Goal: Task Accomplishment & Management: Manage account settings

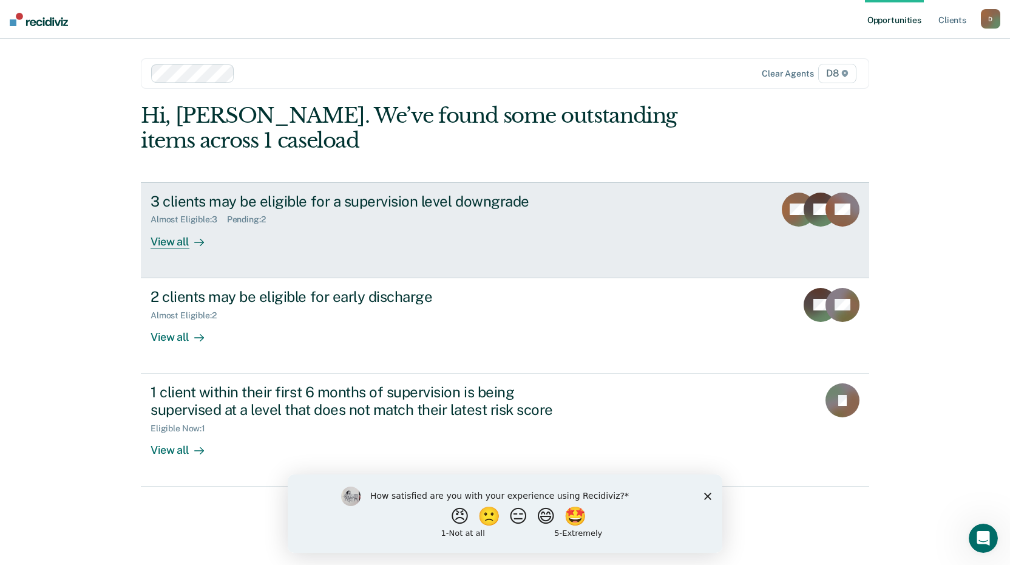
click at [172, 239] on div "View all" at bounding box center [185, 237] width 68 height 24
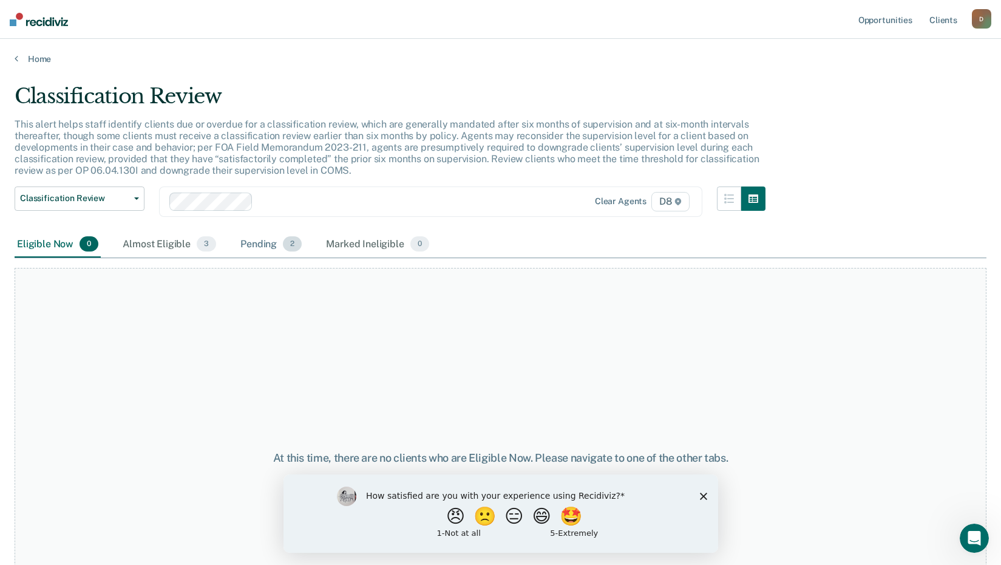
click at [262, 246] on div "Pending 2" at bounding box center [271, 244] width 66 height 27
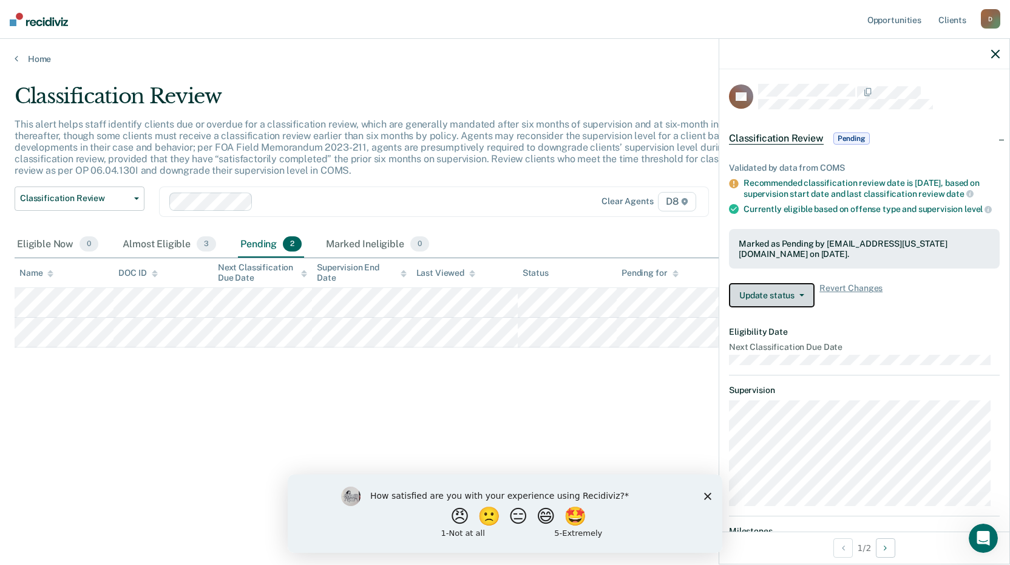
click at [805, 307] on button "Update status" at bounding box center [772, 295] width 86 height 24
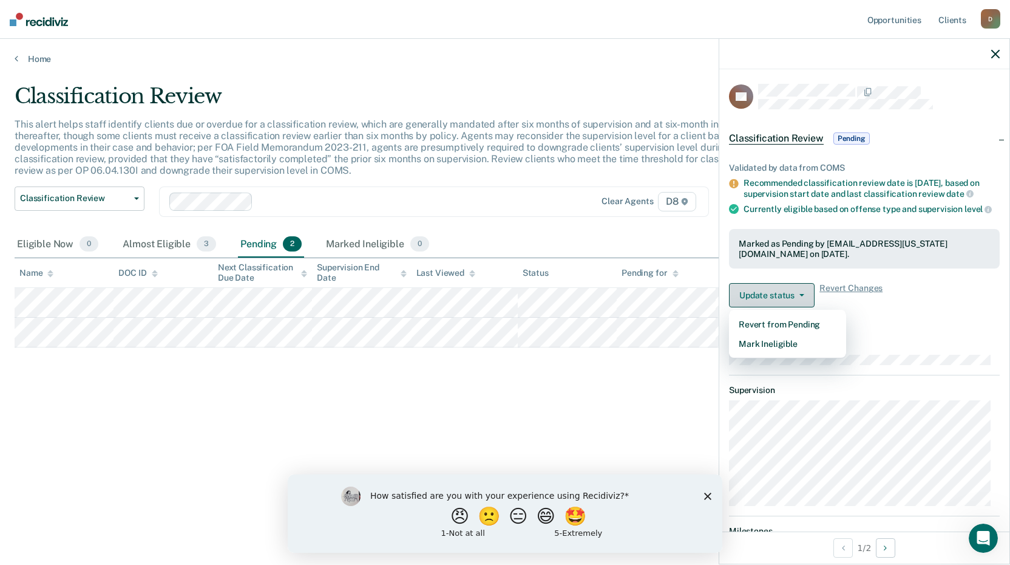
click at [804, 307] on button "Update status" at bounding box center [772, 295] width 86 height 24
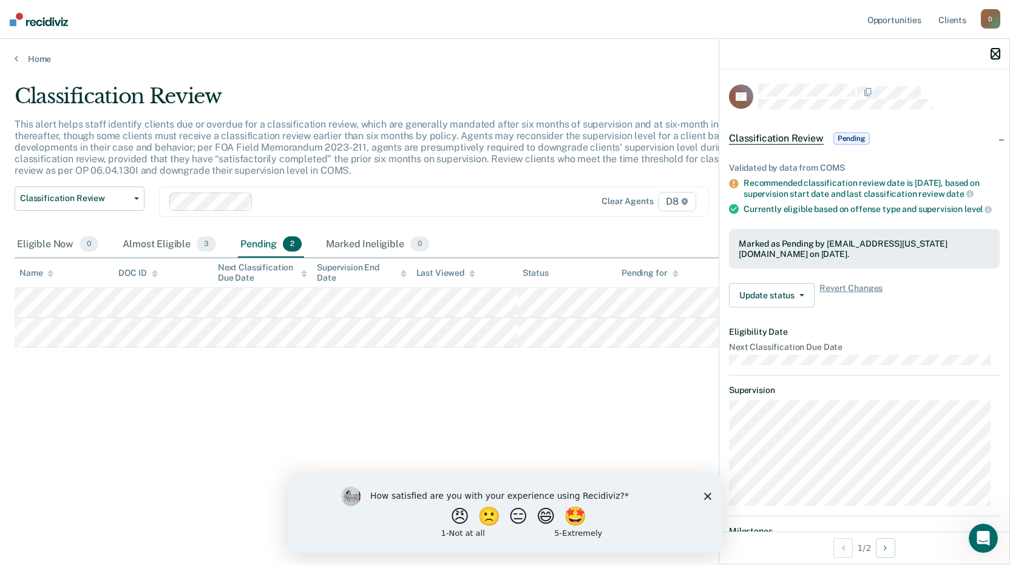
click at [999, 52] on icon "button" at bounding box center [995, 54] width 8 height 8
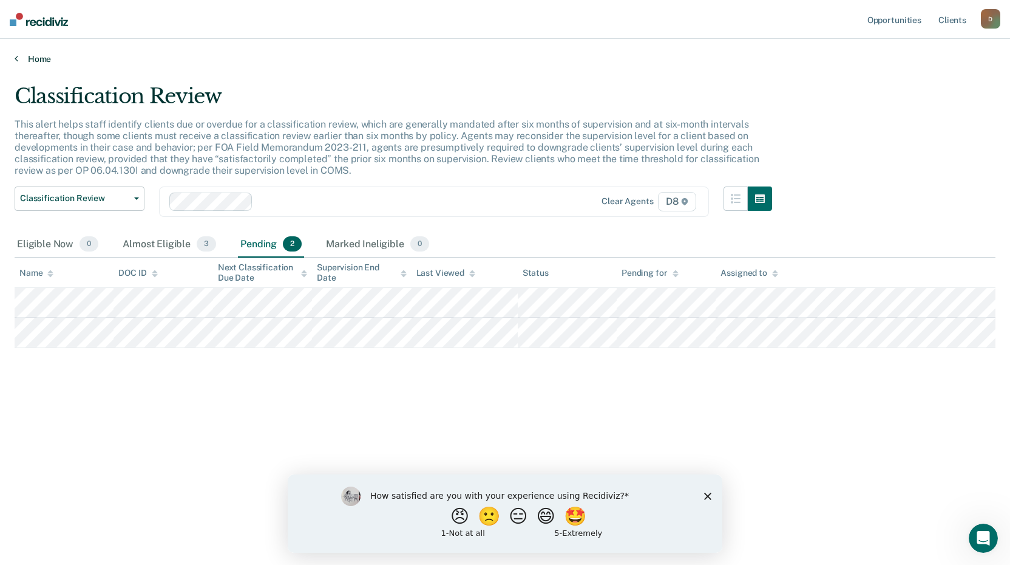
click at [17, 59] on icon at bounding box center [17, 58] width 4 height 10
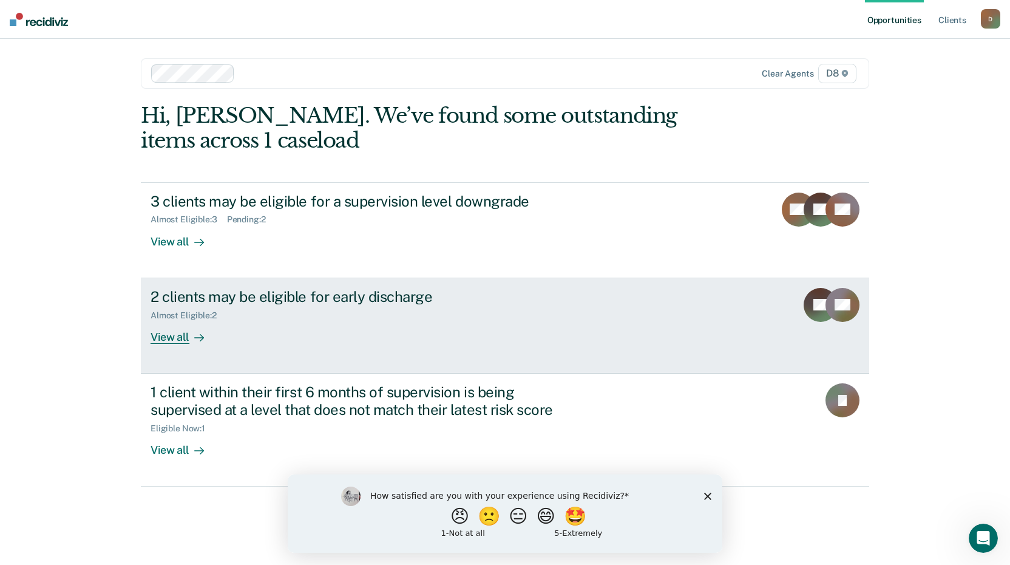
click at [174, 334] on div "View all" at bounding box center [185, 332] width 68 height 24
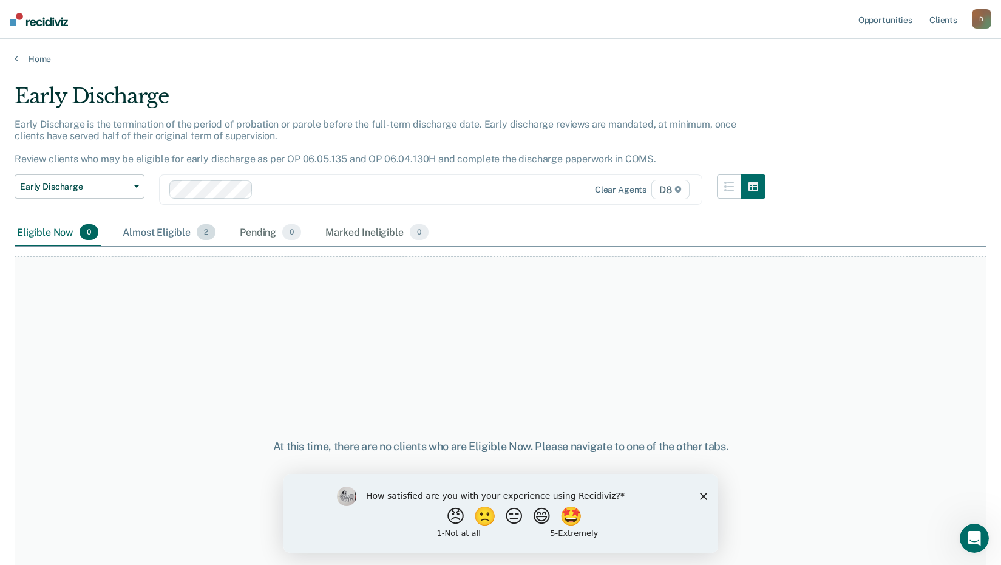
click at [167, 234] on div "Almost Eligible 2" at bounding box center [169, 232] width 98 height 27
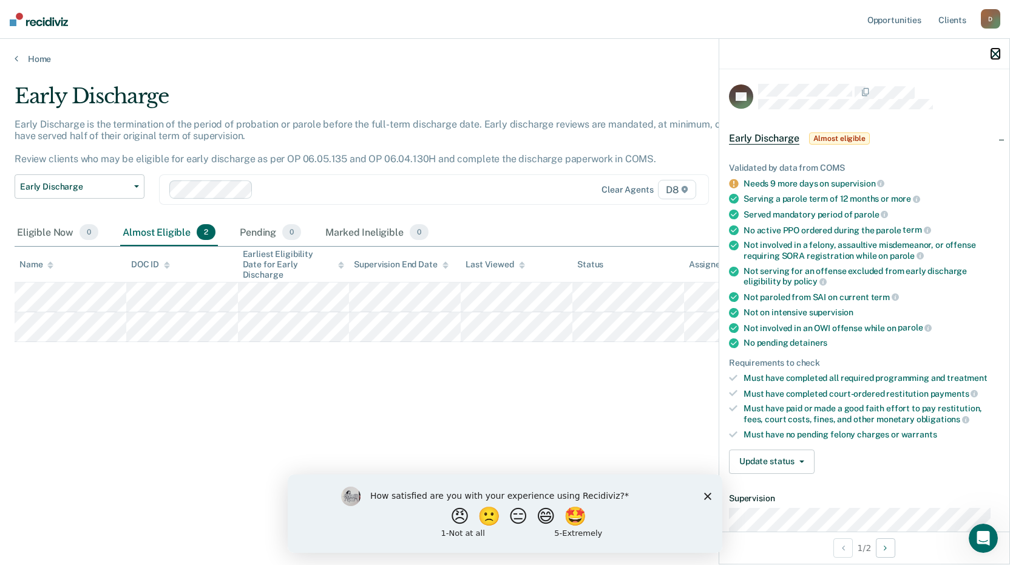
click at [994, 53] on icon "button" at bounding box center [995, 54] width 8 height 8
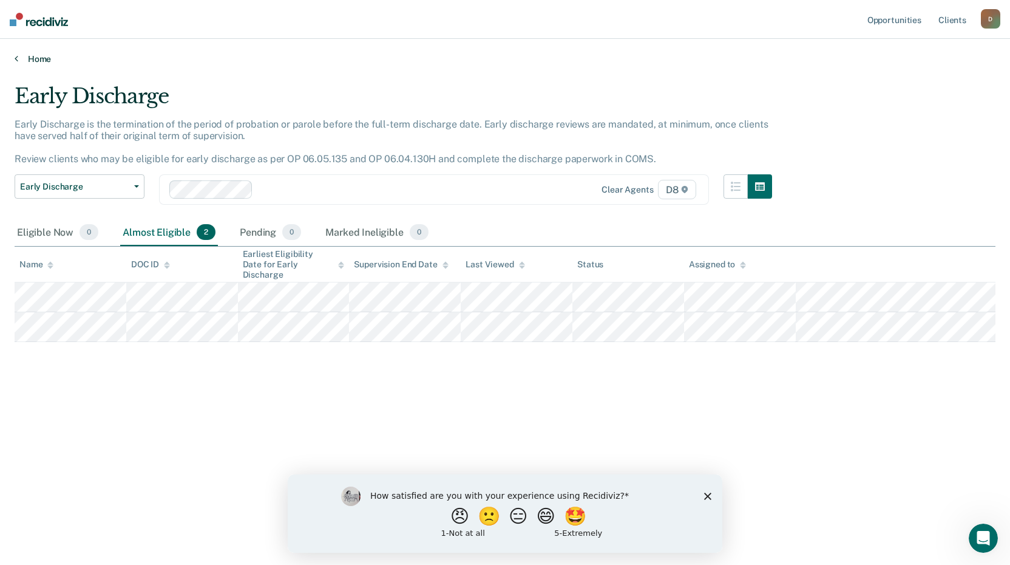
click at [16, 59] on icon at bounding box center [17, 58] width 4 height 10
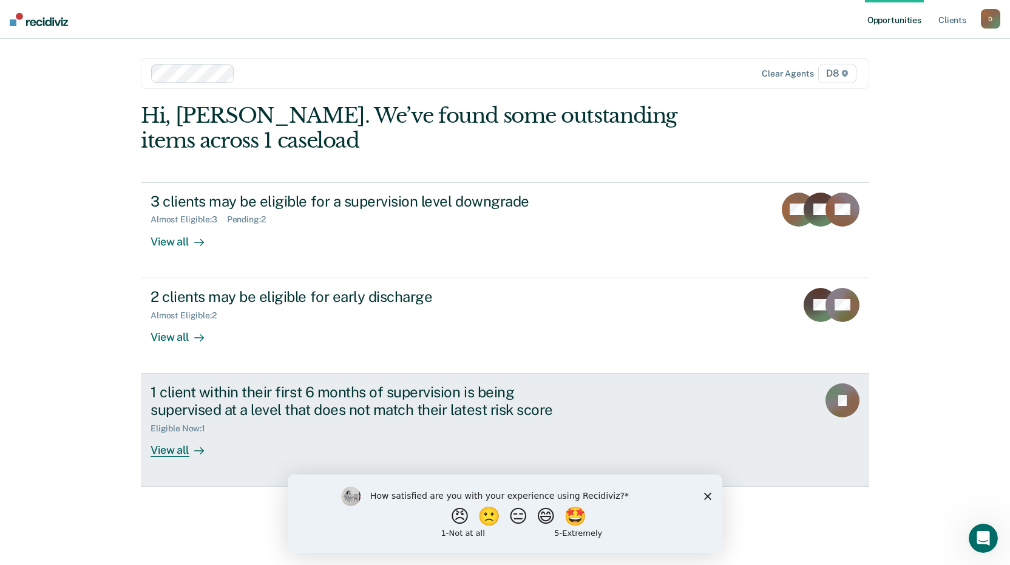
click at [165, 450] on div "View all" at bounding box center [185, 445] width 68 height 24
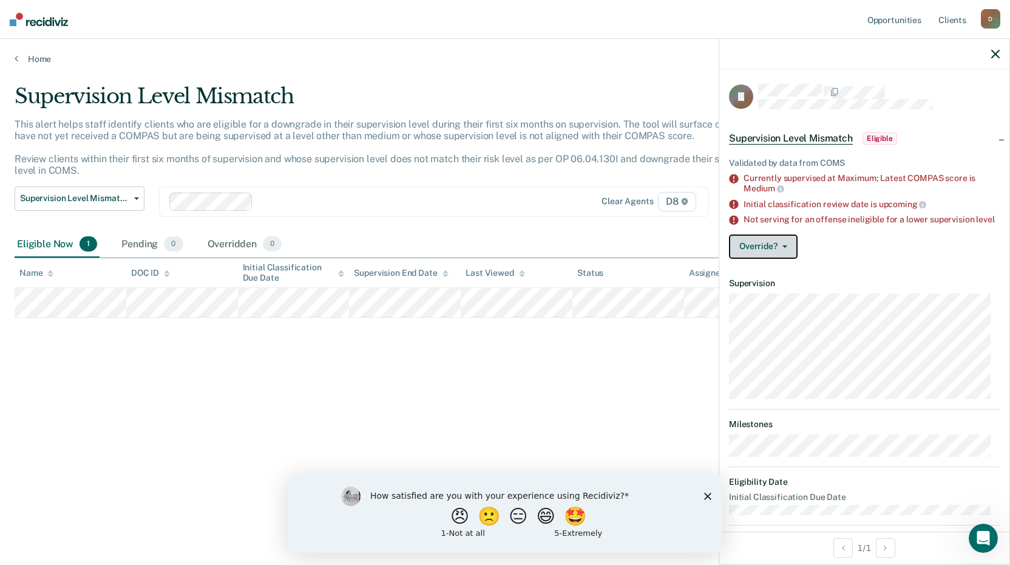
click at [783, 257] on button "Override?" at bounding box center [763, 246] width 69 height 24
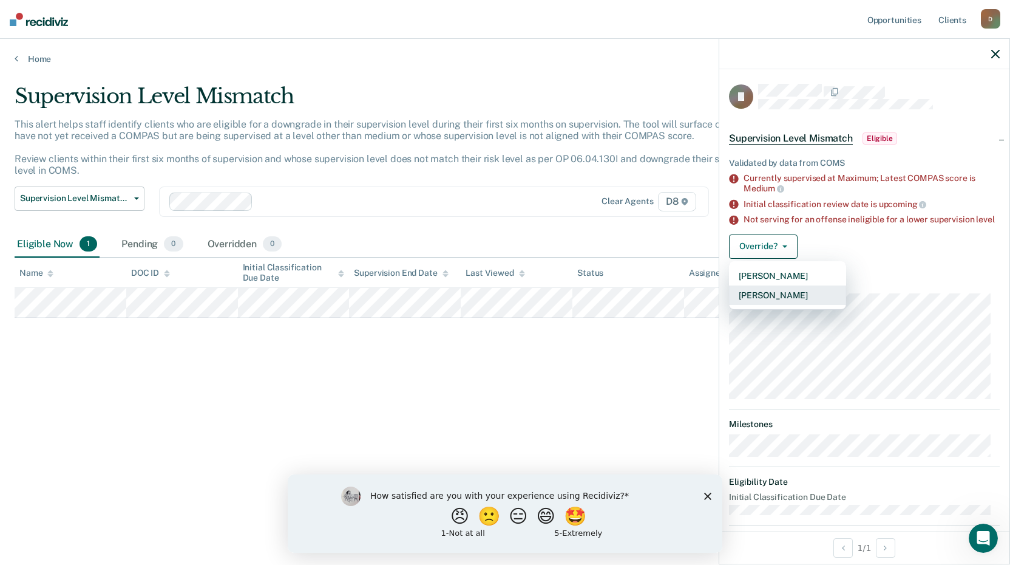
click at [788, 304] on button "[PERSON_NAME]" at bounding box center [787, 294] width 117 height 19
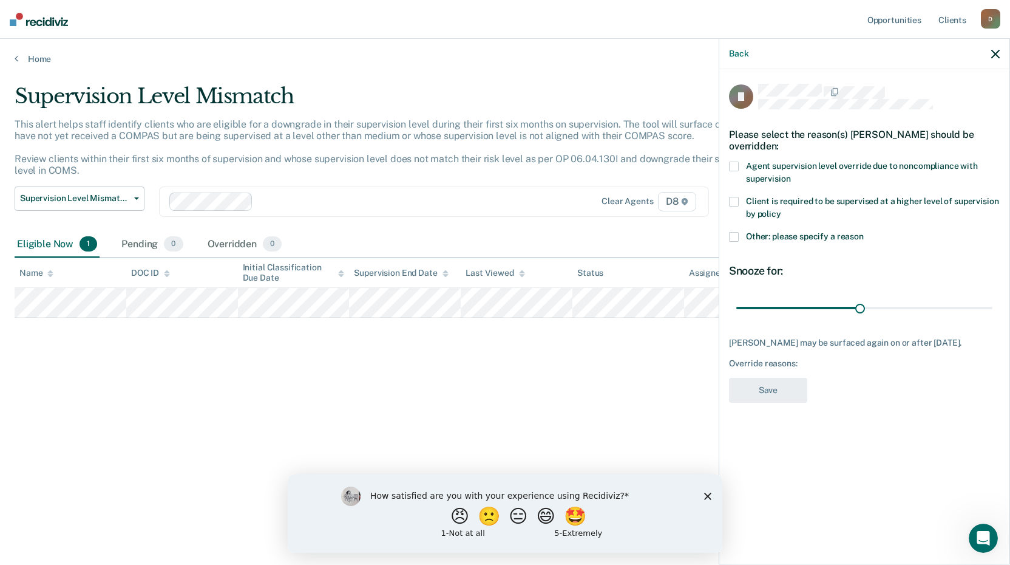
click at [734, 234] on span at bounding box center [734, 237] width 10 height 10
click at [864, 232] on input "Other: please specify a reason" at bounding box center [864, 232] width 0 height 0
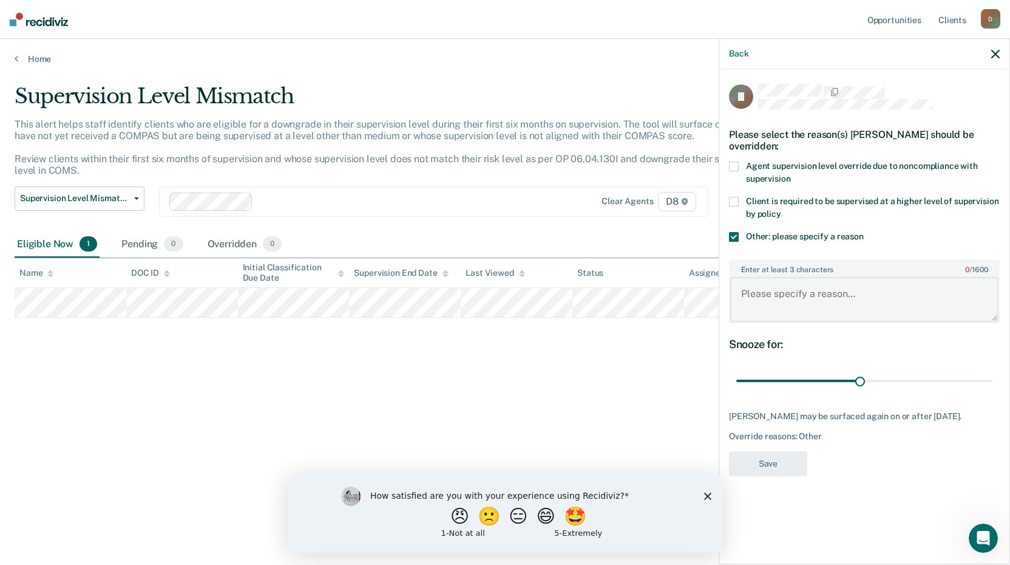
click at [756, 295] on textarea "Enter at least 3 characters 0 / 1600" at bounding box center [864, 299] width 268 height 45
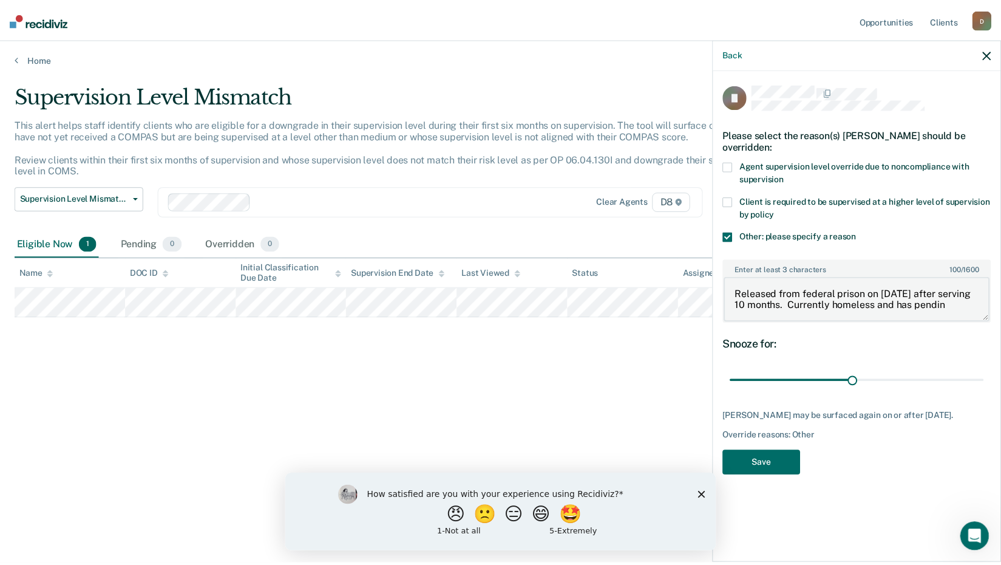
scroll to position [2, 0]
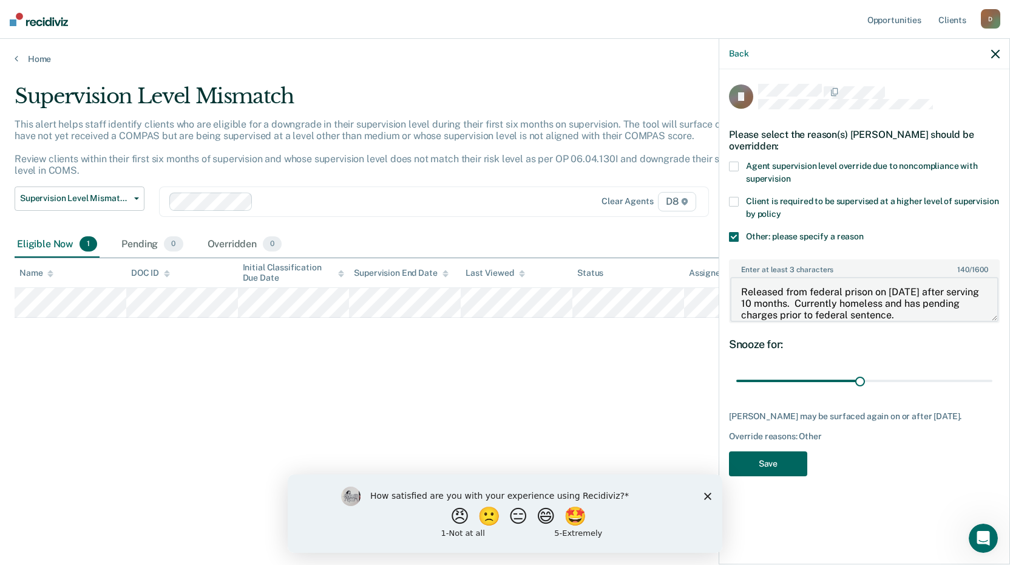
type textarea "Released from federal prison on [DATE] after serving 10 months. Currently homel…"
click at [758, 464] on button "Save" at bounding box center [768, 463] width 78 height 25
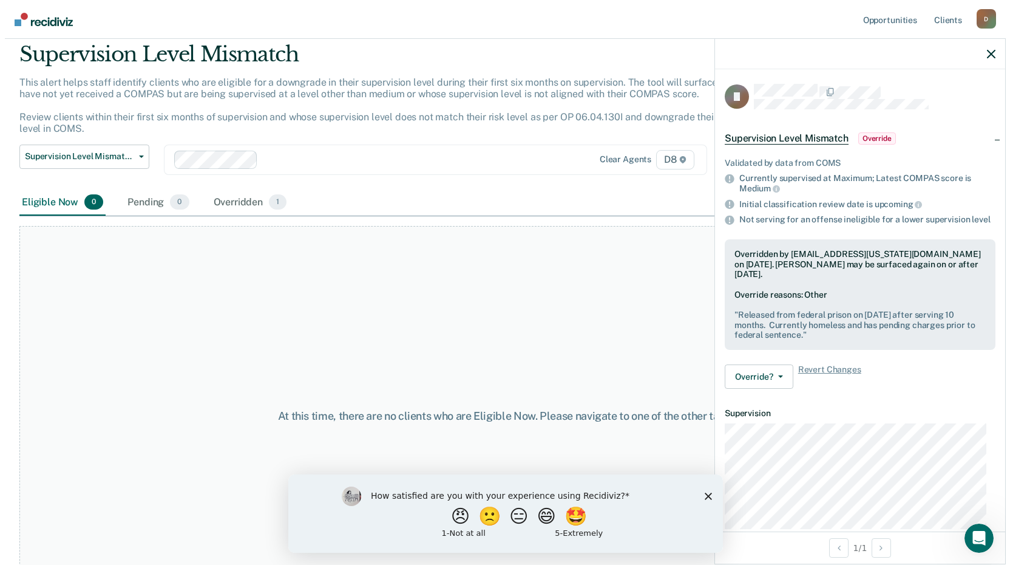
scroll to position [0, 0]
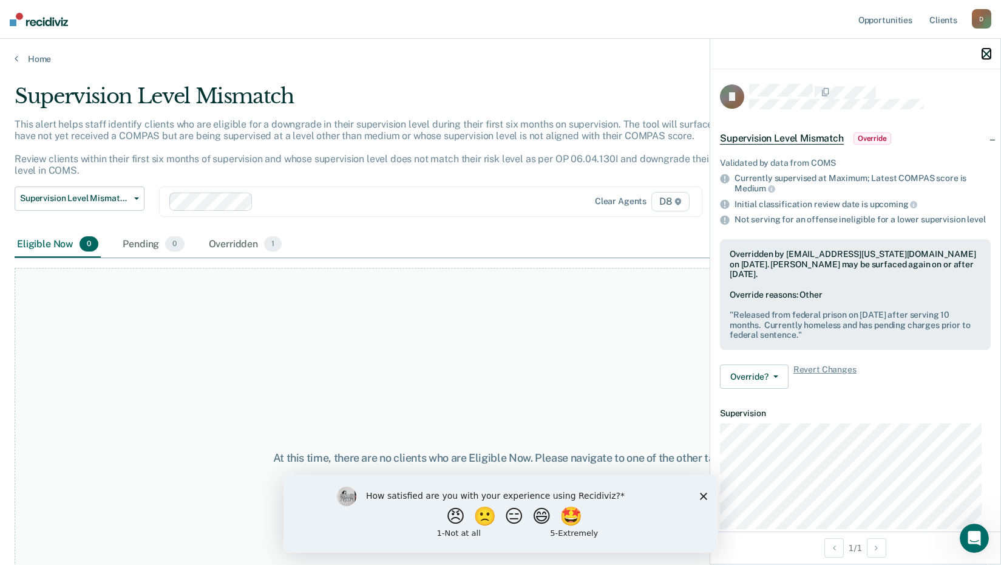
click at [988, 54] on icon "button" at bounding box center [986, 54] width 8 height 8
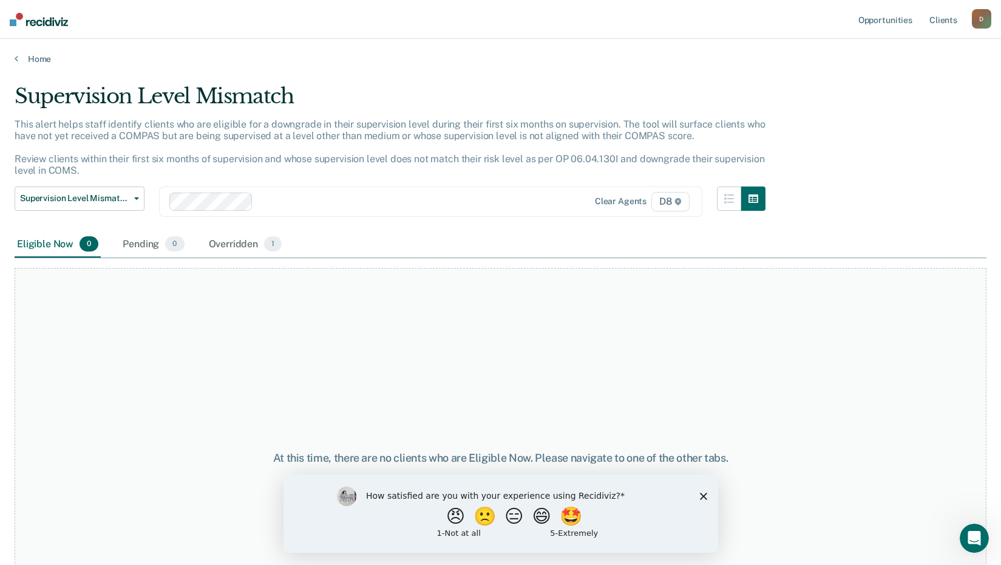
click at [14, 56] on div "Home" at bounding box center [500, 51] width 1001 height 25
click at [18, 58] on icon at bounding box center [17, 58] width 4 height 10
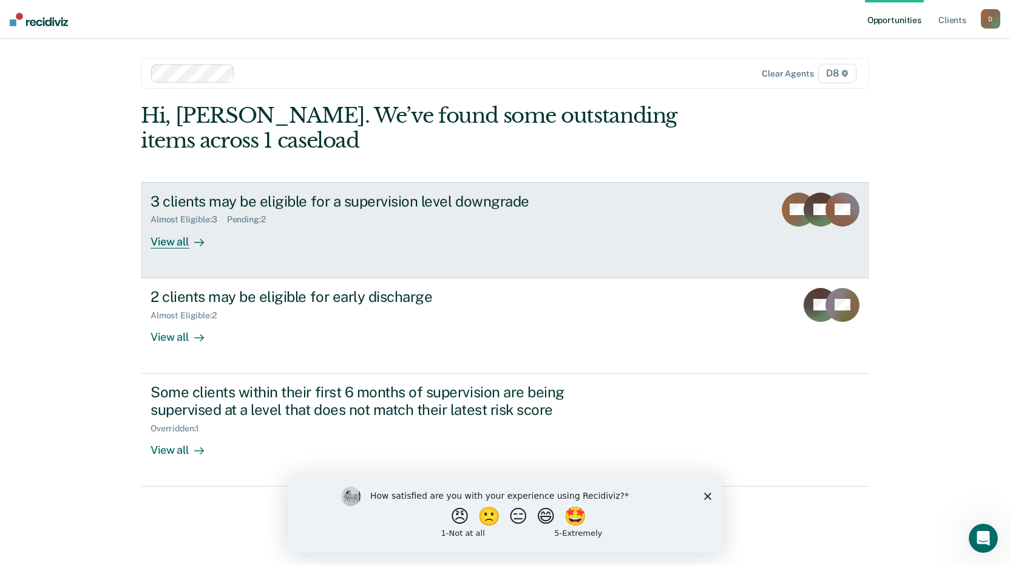
click at [177, 243] on div "View all" at bounding box center [185, 237] width 68 height 24
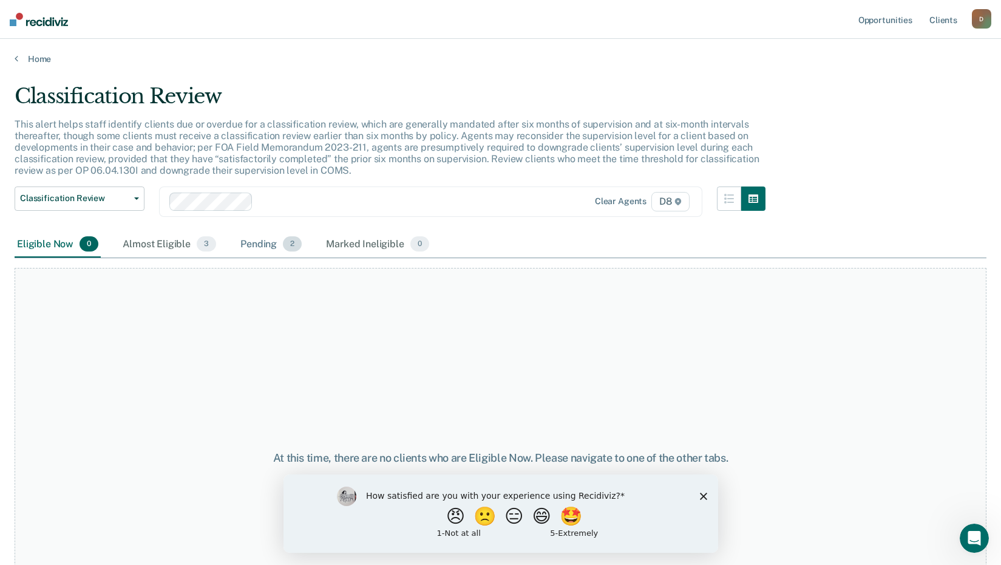
click at [250, 243] on div "Pending 2" at bounding box center [271, 244] width 66 height 27
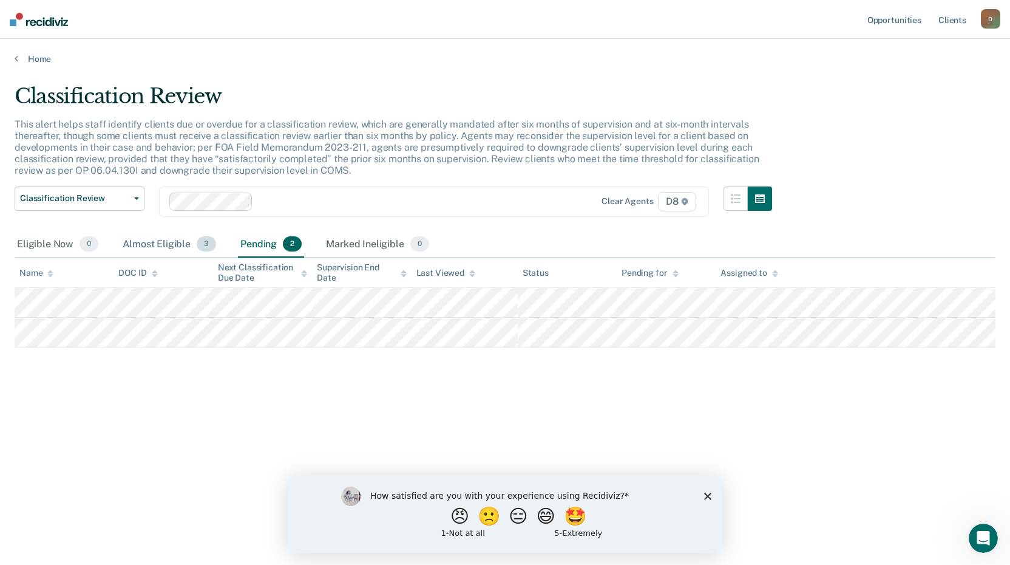
click at [155, 243] on div "Almost Eligible 3" at bounding box center [169, 244] width 98 height 27
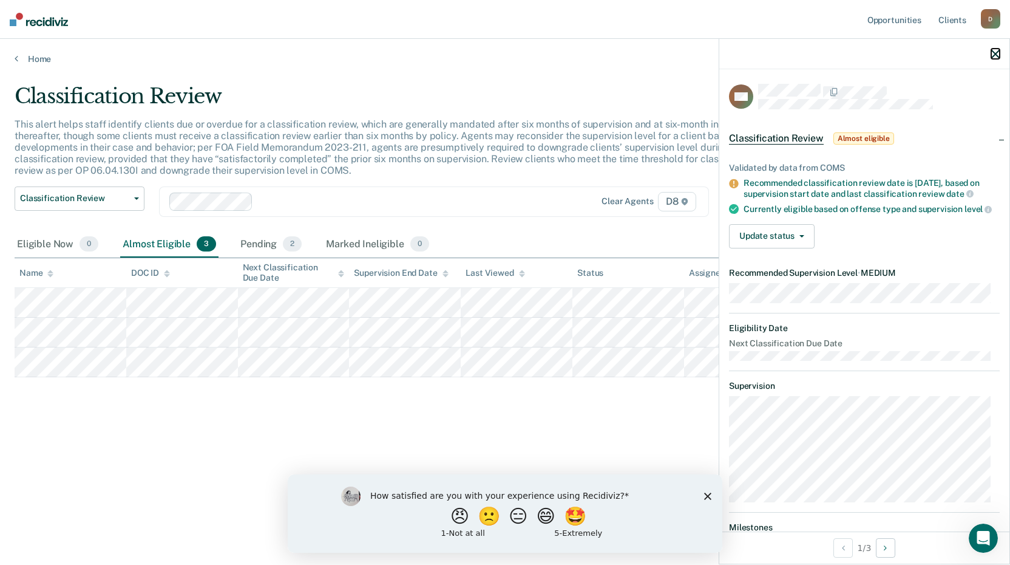
click at [995, 51] on icon "button" at bounding box center [995, 54] width 8 height 8
